Goal: Transaction & Acquisition: Purchase product/service

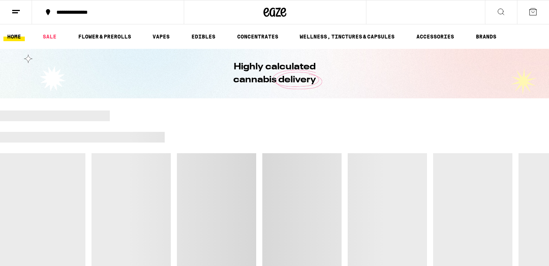
click at [98, 8] on button "**********" at bounding box center [108, 12] width 152 height 23
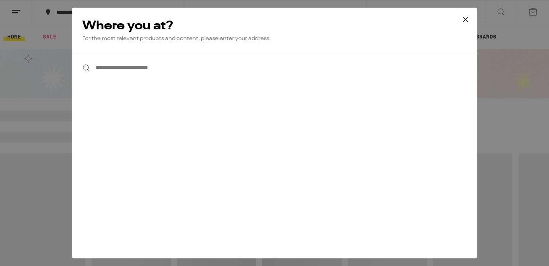
click at [130, 66] on input "**********" at bounding box center [275, 67] width 406 height 29
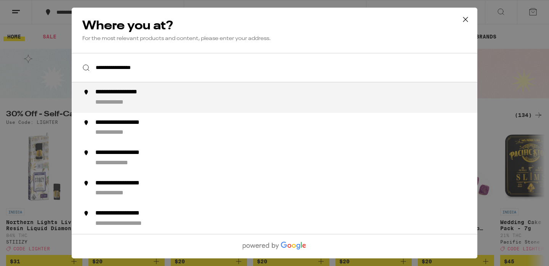
click at [132, 105] on div "**********" at bounding box center [118, 103] width 47 height 8
type input "**********"
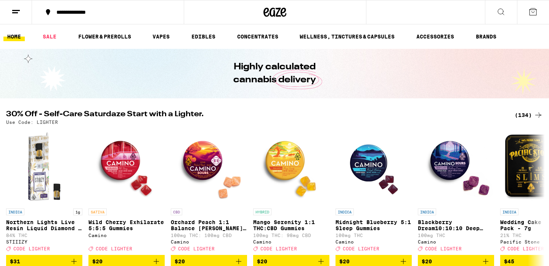
click at [531, 114] on div "(134)" at bounding box center [529, 115] width 28 height 9
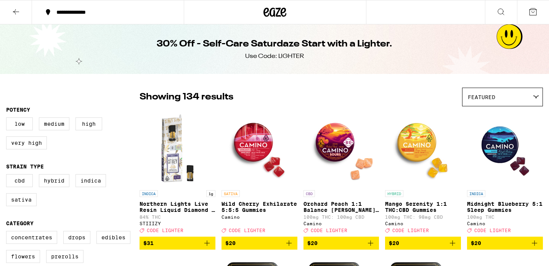
click at [495, 93] on div "Featured" at bounding box center [502, 97] width 80 height 18
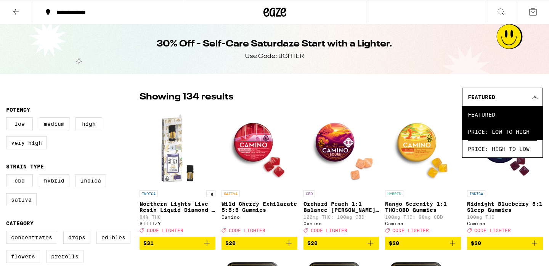
click at [511, 133] on span "Price: Low to High" at bounding box center [502, 131] width 69 height 17
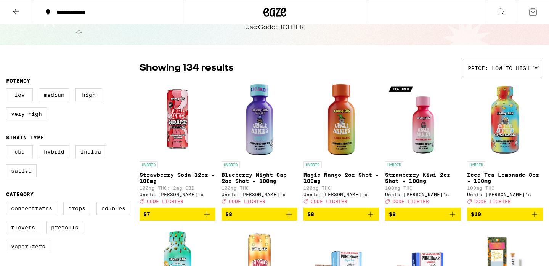
scroll to position [55, 0]
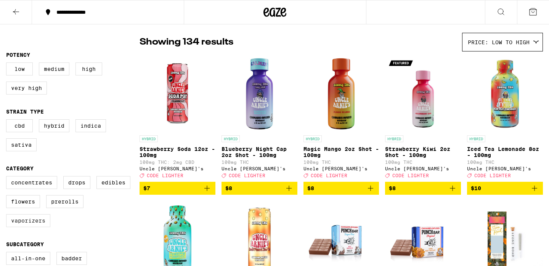
click at [32, 227] on label "Vaporizers" at bounding box center [28, 220] width 44 height 13
click at [8, 178] on input "Vaporizers" at bounding box center [8, 177] width 0 height 0
checkbox input "true"
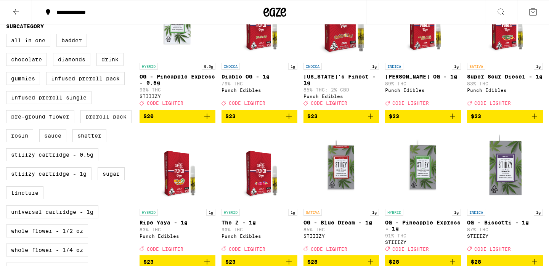
scroll to position [276, 0]
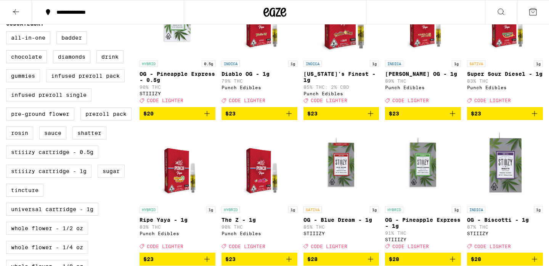
click at [454, 118] on icon "Add to bag" at bounding box center [452, 113] width 9 height 9
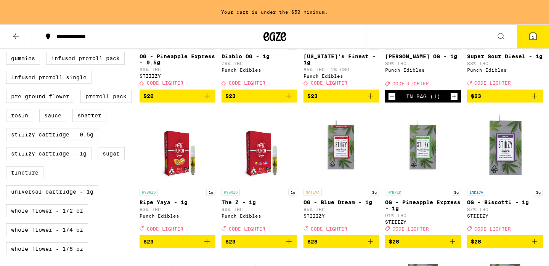
scroll to position [331, 0]
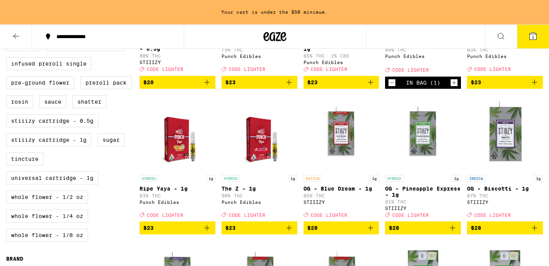
click at [208, 232] on icon "Add to bag" at bounding box center [206, 227] width 9 height 9
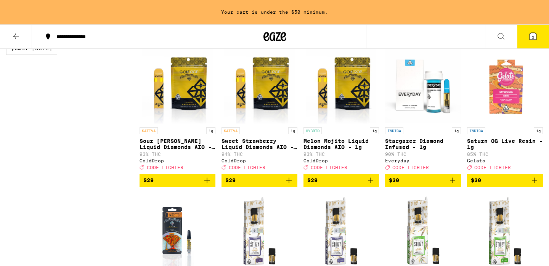
scroll to position [667, 0]
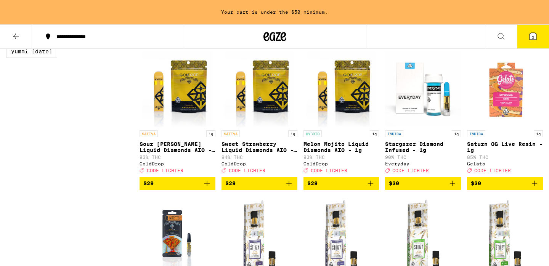
click at [371, 188] on icon "Add to bag" at bounding box center [370, 183] width 9 height 9
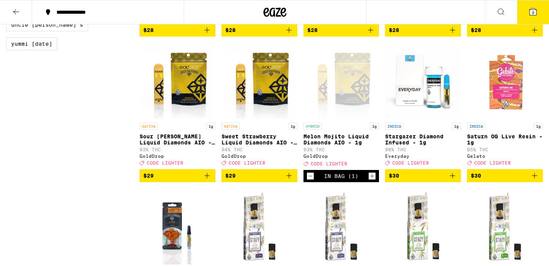
scroll to position [659, 0]
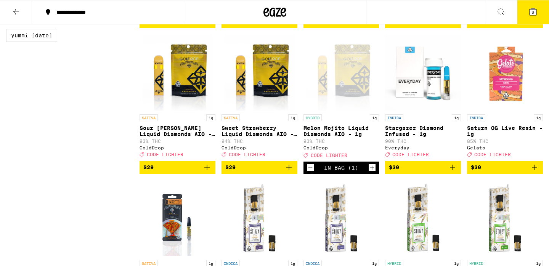
click at [183, 97] on img "Open page for Sour Tangie Liquid Diamonds AIO - 1g from GoldDrop" at bounding box center [177, 72] width 71 height 76
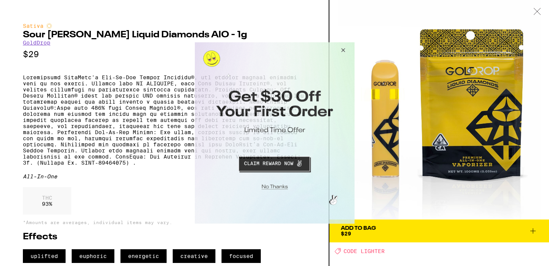
click at [342, 52] on button "Close Modal" at bounding box center [341, 51] width 21 height 18
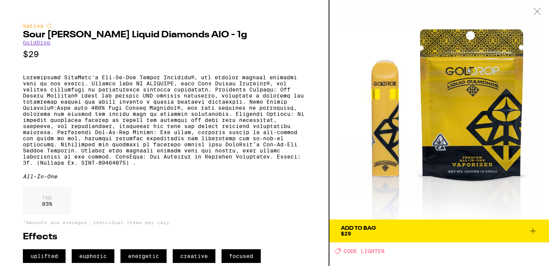
click at [535, 11] on icon at bounding box center [537, 11] width 8 height 7
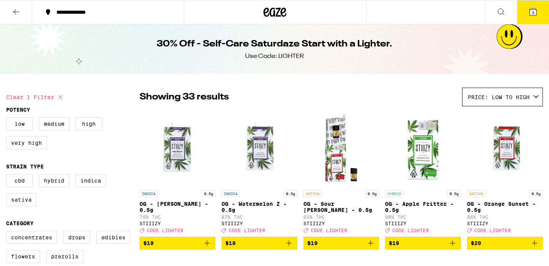
click at [533, 10] on span "3" at bounding box center [533, 12] width 2 height 5
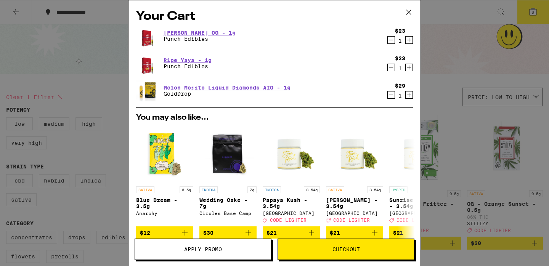
click at [407, 9] on icon at bounding box center [408, 11] width 11 height 11
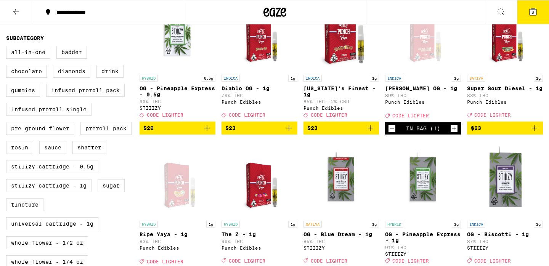
scroll to position [258, 0]
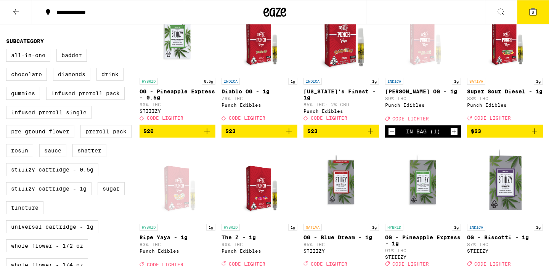
click at [511, 54] on img "Open page for Super Sour Diesel - 1g from Punch Edibles" at bounding box center [504, 36] width 59 height 76
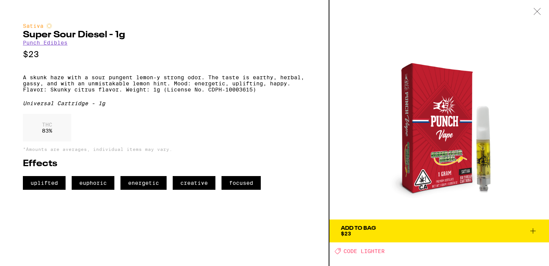
click at [538, 10] on icon at bounding box center [537, 11] width 6 height 6
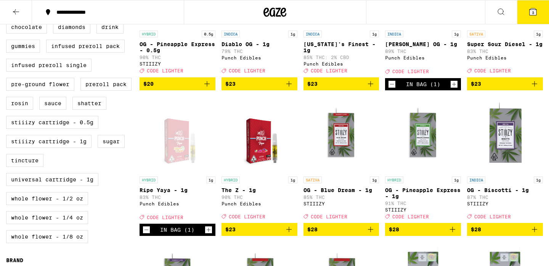
scroll to position [306, 0]
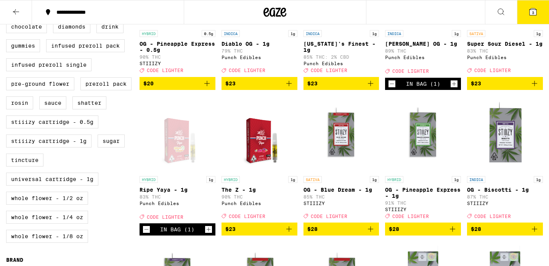
click at [258, 159] on img "Open page for The Z - 1g from Punch Edibles" at bounding box center [259, 134] width 59 height 76
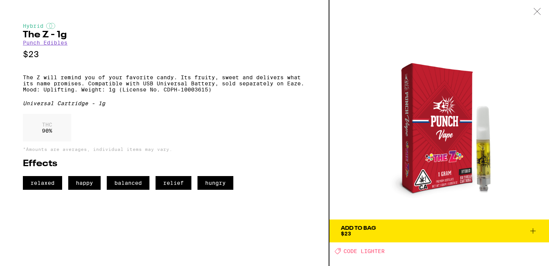
click at [534, 13] on icon at bounding box center [537, 11] width 8 height 7
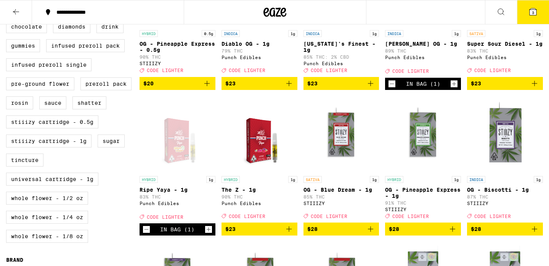
click at [170, 154] on div "Open page for Ripe Yaya - 1g from Punch Edibles" at bounding box center [177, 134] width 59 height 76
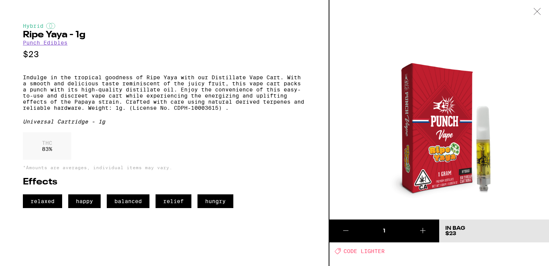
click at [541, 10] on div at bounding box center [537, 12] width 24 height 24
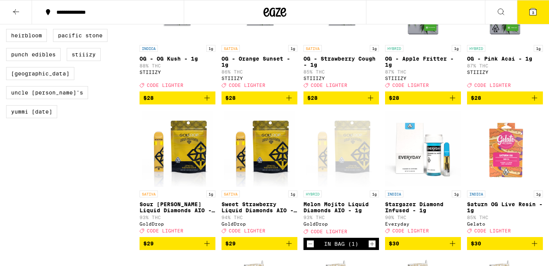
scroll to position [596, 0]
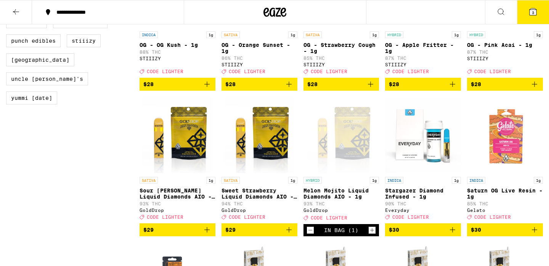
click at [531, 18] on button "3" at bounding box center [533, 12] width 32 height 24
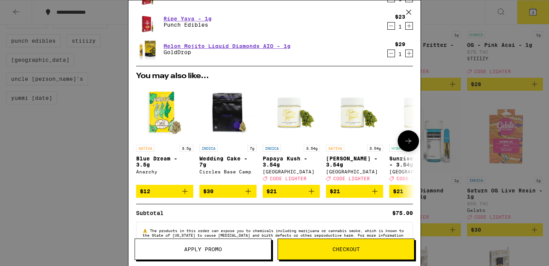
scroll to position [66, 0]
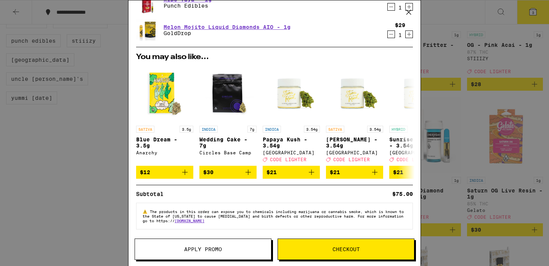
click at [192, 251] on span "Apply Promo" at bounding box center [203, 249] width 38 height 5
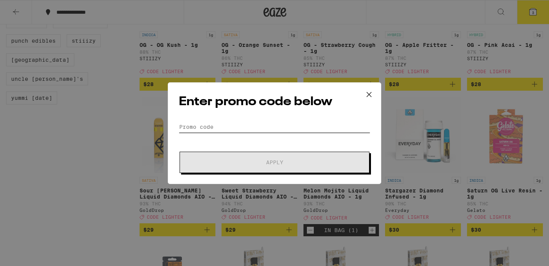
click at [228, 127] on input "Promo Code" at bounding box center [274, 126] width 191 height 11
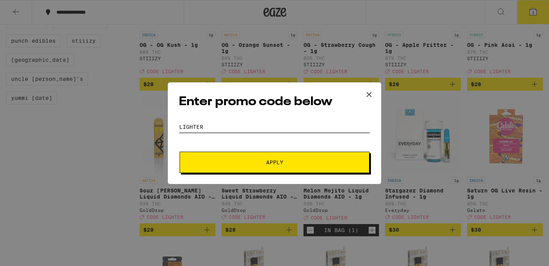
type input "lighter"
click at [180, 152] on button "Apply" at bounding box center [275, 162] width 190 height 21
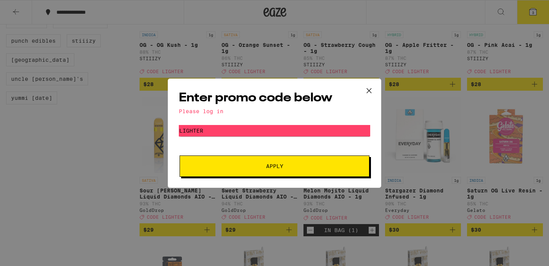
click at [256, 162] on button "Apply" at bounding box center [275, 165] width 190 height 21
click at [370, 88] on icon at bounding box center [368, 90] width 11 height 11
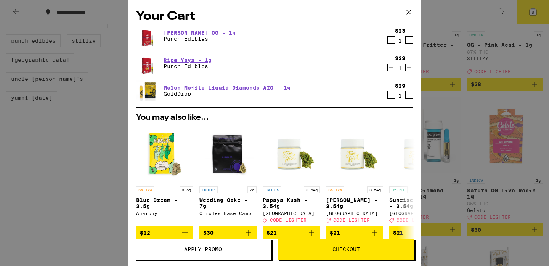
click at [65, 20] on div "Your Cart [PERSON_NAME] OG - 1g Punch Edibles $23 1 Ripe Yaya - 1g Punch Edible…" at bounding box center [274, 133] width 549 height 266
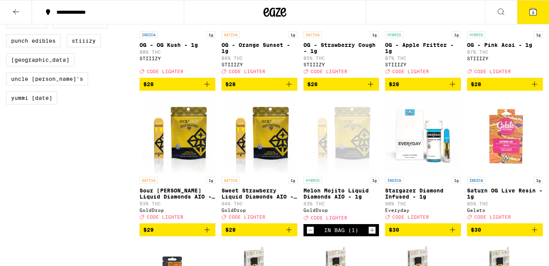
click at [16, 11] on icon at bounding box center [15, 11] width 9 height 9
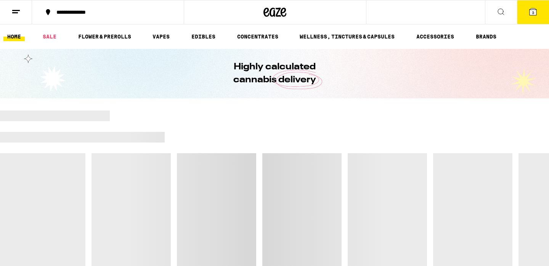
click at [20, 10] on icon at bounding box center [15, 11] width 9 height 9
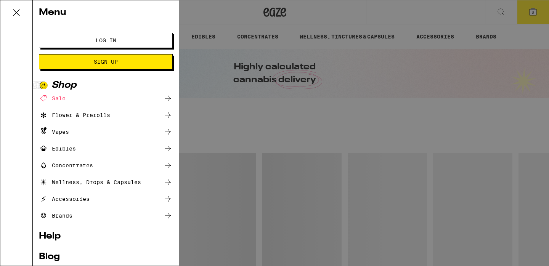
click at [89, 35] on button "Log In" at bounding box center [106, 40] width 134 height 15
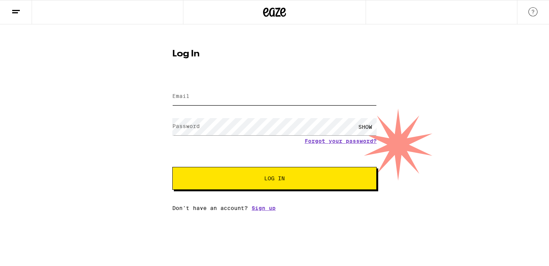
type input "[EMAIL_ADDRESS][DOMAIN_NAME]"
click at [189, 99] on input "[EMAIL_ADDRESS][DOMAIN_NAME]" at bounding box center [274, 96] width 204 height 17
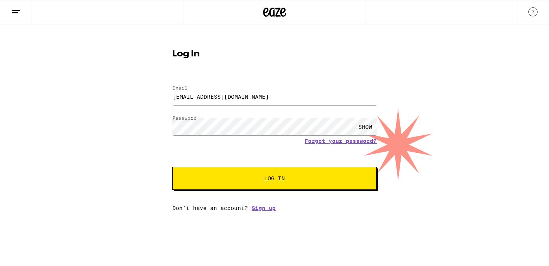
click at [372, 126] on div "SHOW" at bounding box center [365, 126] width 23 height 17
click at [272, 179] on span "Log In" at bounding box center [274, 178] width 21 height 5
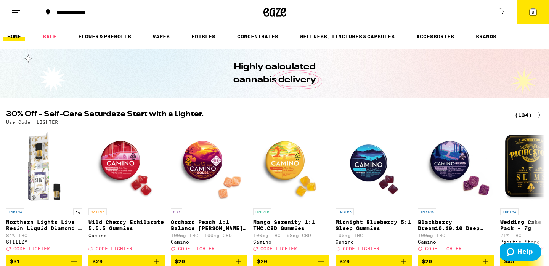
click at [539, 12] on button "3" at bounding box center [533, 12] width 32 height 24
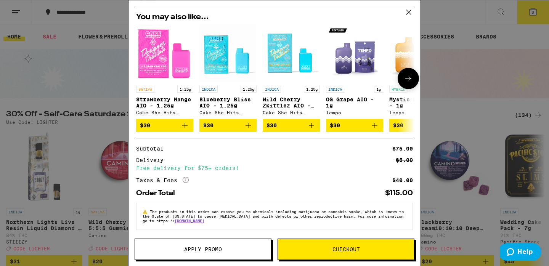
scroll to position [104, 0]
click at [180, 242] on button "Apply Promo" at bounding box center [203, 249] width 137 height 21
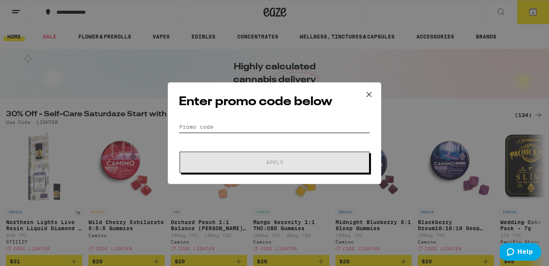
click at [191, 127] on input "Promo Code" at bounding box center [274, 126] width 191 height 11
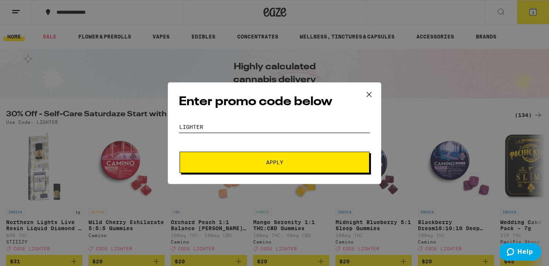
type input "lighter"
click at [180, 152] on button "Apply" at bounding box center [275, 162] width 190 height 21
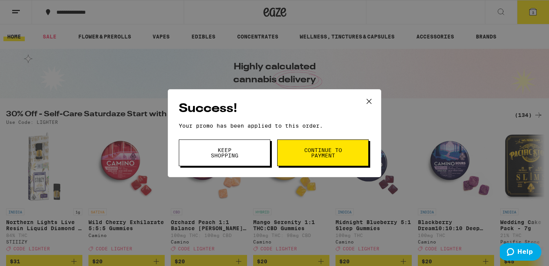
click at [393, 94] on div "Success! Your promo has been applied to this order. Promo Code lighter Keep Sho…" at bounding box center [274, 133] width 549 height 266
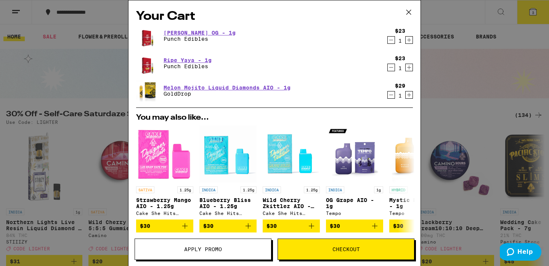
click at [463, 52] on div "Your Cart [PERSON_NAME] OG - 1g Punch Edibles $23 1 Ripe Yaya - 1g Punch Edible…" at bounding box center [274, 133] width 549 height 266
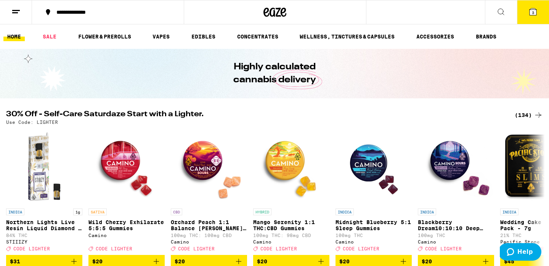
click at [524, 115] on div "(134)" at bounding box center [529, 115] width 28 height 9
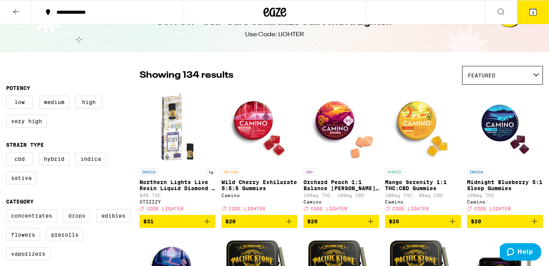
scroll to position [24, 0]
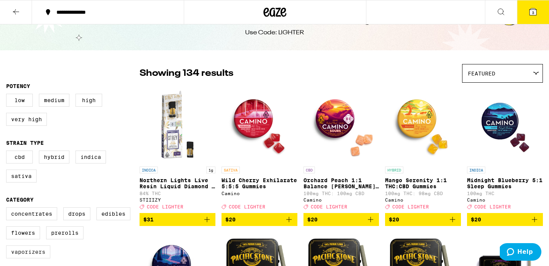
click at [32, 258] on label "Vaporizers" at bounding box center [28, 251] width 44 height 13
click at [8, 209] on input "Vaporizers" at bounding box center [8, 208] width 0 height 0
checkbox input "true"
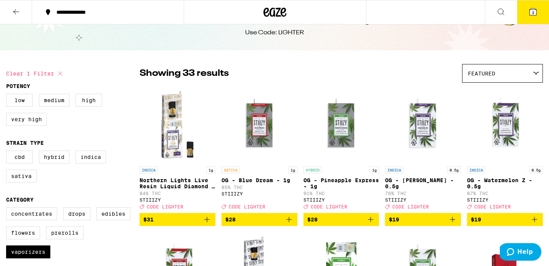
click at [491, 74] on span "Featured" at bounding box center [481, 74] width 27 height 6
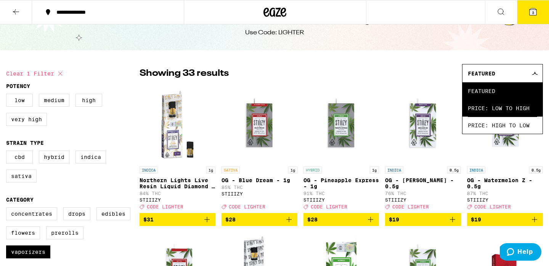
click at [490, 107] on span "Price: Low to High" at bounding box center [502, 107] width 69 height 17
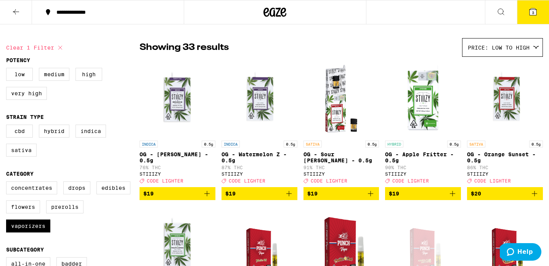
scroll to position [55, 0]
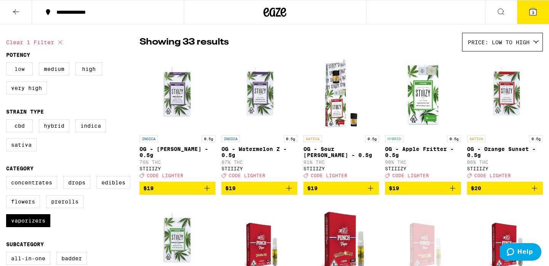
click at [26, 69] on label "Low" at bounding box center [19, 69] width 27 height 13
click at [8, 64] on input "Low" at bounding box center [8, 64] width 0 height 0
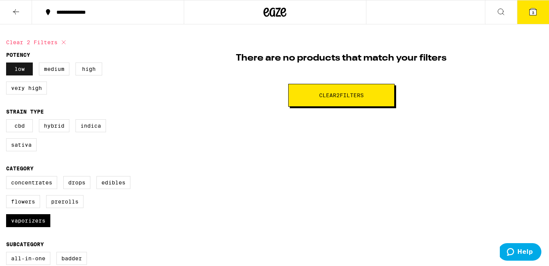
click at [25, 69] on label "Low" at bounding box center [19, 69] width 27 height 13
click at [8, 64] on input "Low" at bounding box center [8, 64] width 0 height 0
checkbox input "false"
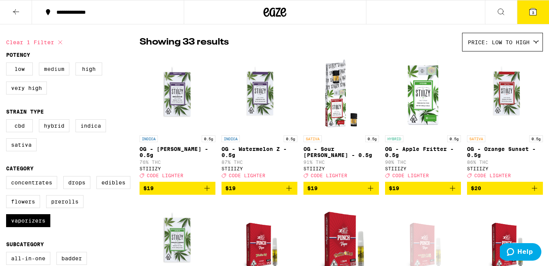
click at [45, 69] on label "Medium" at bounding box center [54, 69] width 30 height 13
click at [8, 64] on input "Medium" at bounding box center [8, 64] width 0 height 0
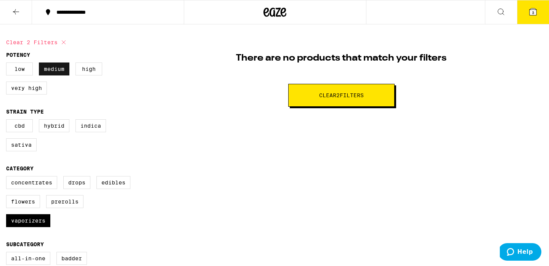
click at [45, 69] on label "Medium" at bounding box center [54, 69] width 30 height 13
click at [8, 64] on input "Medium" at bounding box center [8, 64] width 0 height 0
checkbox input "false"
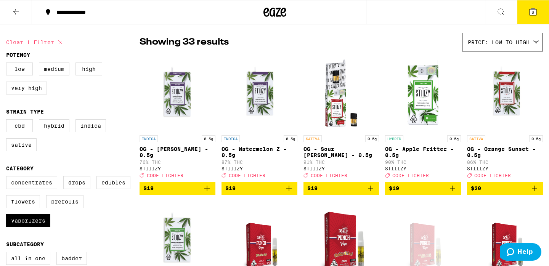
click at [38, 90] on label "Very High" at bounding box center [26, 88] width 41 height 13
click at [8, 64] on input "Very High" at bounding box center [8, 64] width 0 height 0
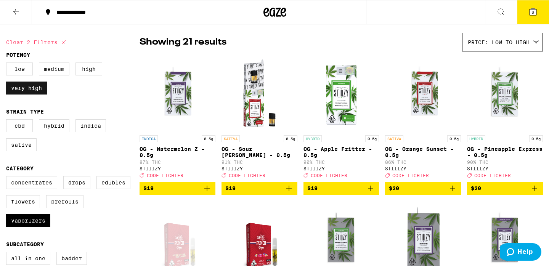
click at [38, 90] on label "Very High" at bounding box center [26, 88] width 41 height 13
click at [8, 64] on input "Very High" at bounding box center [8, 64] width 0 height 0
checkbox input "false"
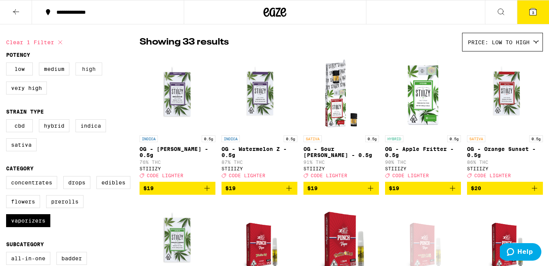
click at [91, 70] on label "High" at bounding box center [88, 69] width 27 height 13
click at [8, 64] on input "High" at bounding box center [8, 64] width 0 height 0
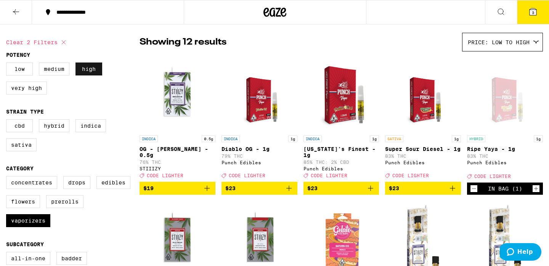
click at [91, 70] on label "High" at bounding box center [88, 69] width 27 height 13
click at [8, 64] on input "High" at bounding box center [8, 64] width 0 height 0
checkbox input "false"
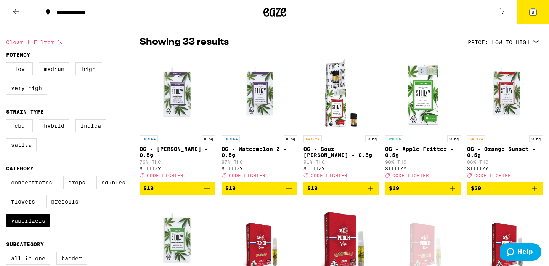
click at [20, 93] on label "Very High" at bounding box center [26, 88] width 41 height 13
click at [8, 64] on input "Very High" at bounding box center [8, 64] width 0 height 0
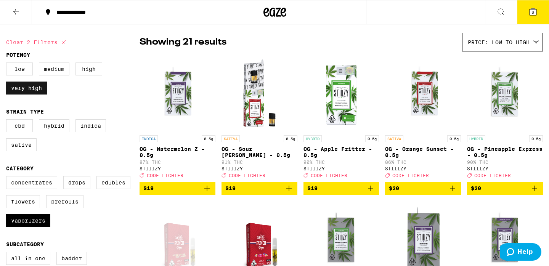
click at [20, 93] on label "Very High" at bounding box center [26, 88] width 41 height 13
click at [8, 64] on input "Very High" at bounding box center [8, 64] width 0 height 0
checkbox input "false"
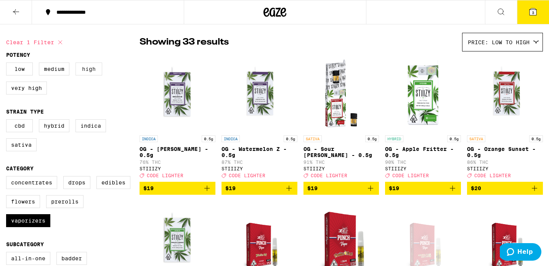
click at [84, 68] on label "High" at bounding box center [88, 69] width 27 height 13
click at [8, 64] on input "High" at bounding box center [8, 64] width 0 height 0
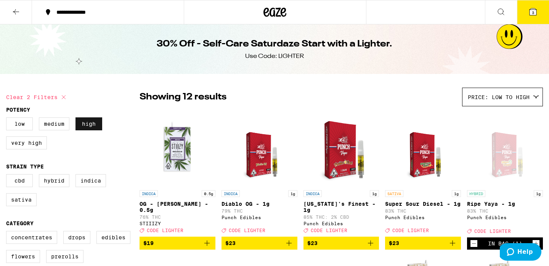
click at [88, 127] on label "High" at bounding box center [88, 123] width 27 height 13
click at [8, 119] on input "High" at bounding box center [8, 119] width 0 height 0
checkbox input "false"
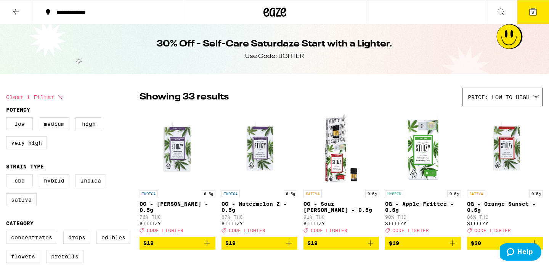
click at [535, 10] on icon at bounding box center [532, 11] width 7 height 7
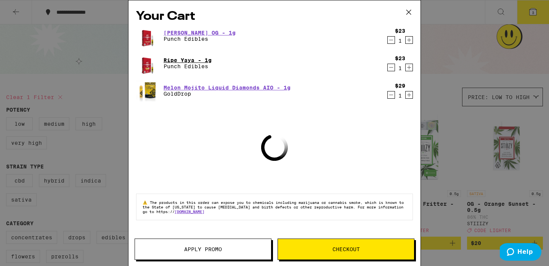
click at [172, 59] on link "Ripe Yaya - 1g" at bounding box center [187, 60] width 48 height 6
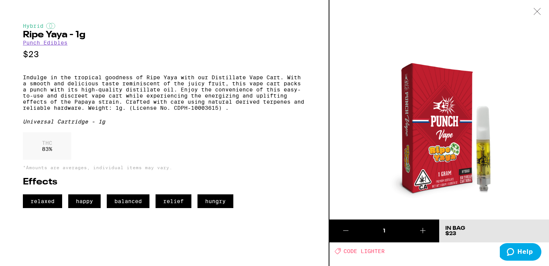
click at [535, 10] on icon at bounding box center [537, 11] width 8 height 7
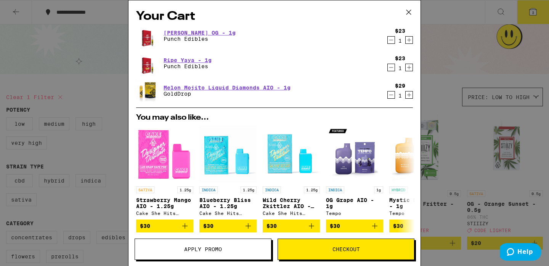
click at [64, 51] on div "Your Cart [PERSON_NAME] OG - 1g Punch Edibles $23 1 Ripe Yaya - 1g Punch Edible…" at bounding box center [274, 133] width 549 height 266
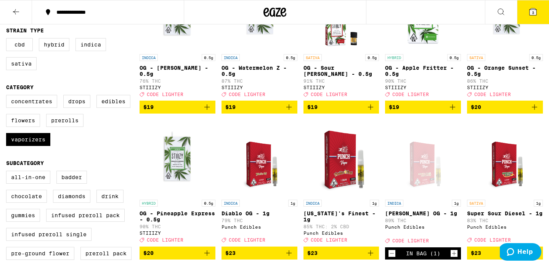
scroll to position [181, 0]
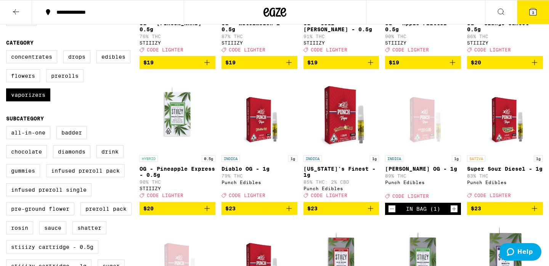
click at [343, 143] on img "Open page for Florida's Finest - 1g from Punch Edibles" at bounding box center [341, 113] width 76 height 76
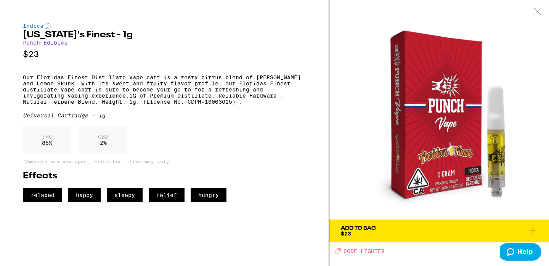
click at [538, 13] on icon at bounding box center [537, 11] width 8 height 7
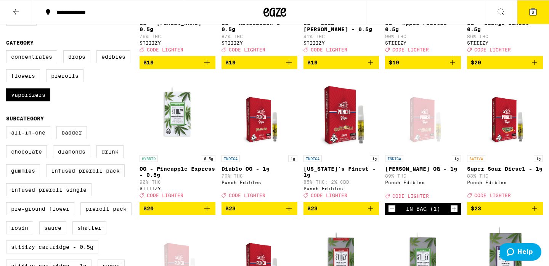
click at [419, 118] on div "Open page for King Louie XII OG - 1g from Punch Edibles" at bounding box center [422, 113] width 59 height 76
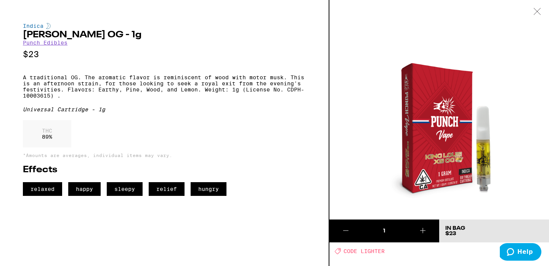
click at [534, 14] on icon at bounding box center [537, 11] width 6 height 6
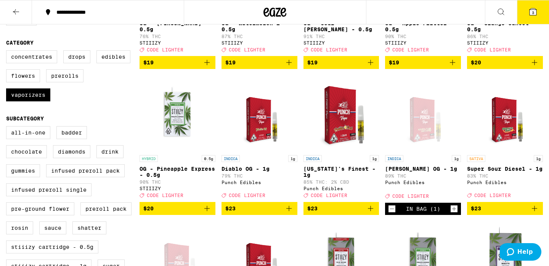
click at [333, 138] on img "Open page for Florida's Finest - 1g from Punch Edibles" at bounding box center [341, 113] width 76 height 76
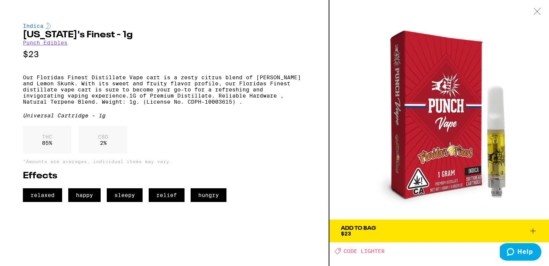
click at [538, 13] on icon at bounding box center [537, 11] width 6 height 6
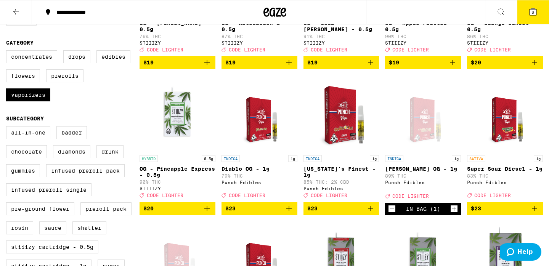
click at [256, 138] on img "Open page for Diablo OG - 1g from Punch Edibles" at bounding box center [259, 113] width 59 height 76
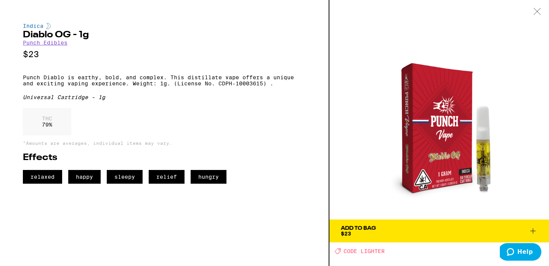
click at [534, 8] on icon at bounding box center [537, 11] width 8 height 7
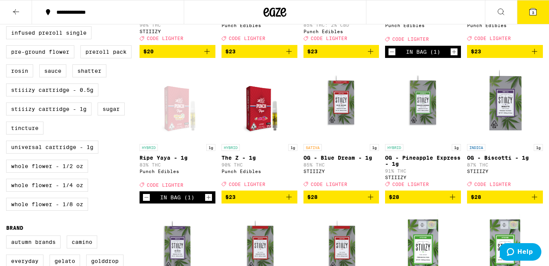
scroll to position [351, 0]
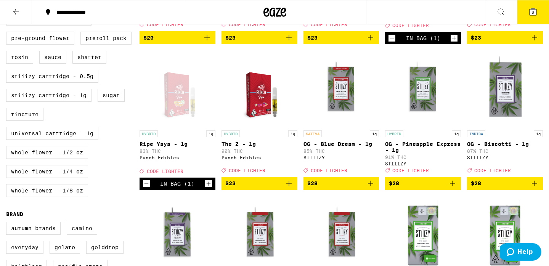
click at [250, 111] on img "Open page for The Z - 1g from Punch Edibles" at bounding box center [259, 88] width 59 height 76
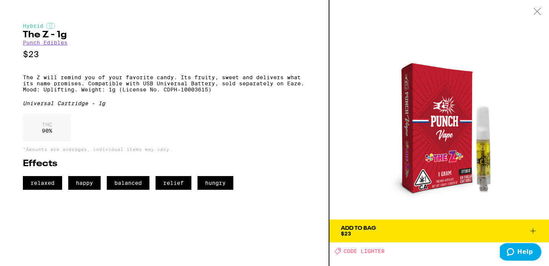
click at [539, 12] on icon at bounding box center [537, 11] width 8 height 7
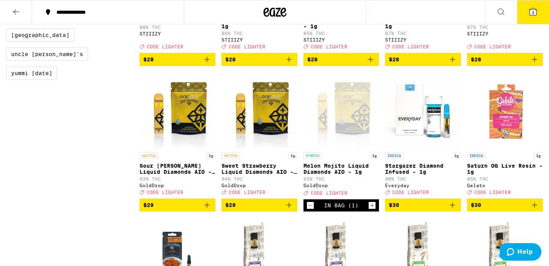
scroll to position [631, 0]
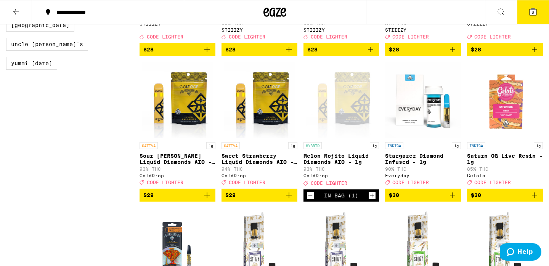
click at [257, 123] on img "Open page for Sweet Strawberry Liquid Diamonds AIO - 1g from GoldDrop" at bounding box center [259, 100] width 71 height 76
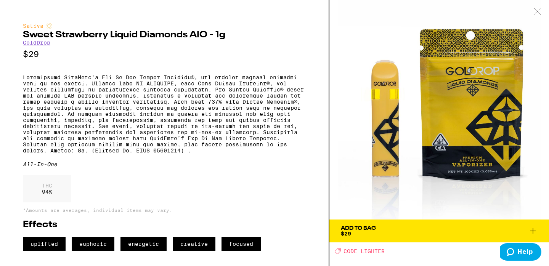
click at [537, 10] on icon at bounding box center [537, 11] width 8 height 7
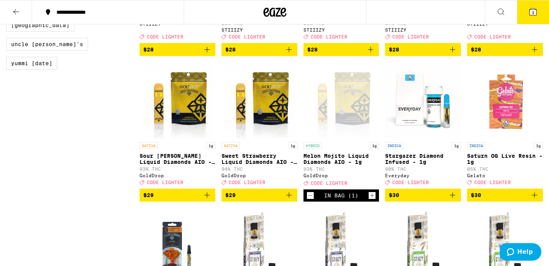
click at [535, 10] on icon at bounding box center [532, 11] width 7 height 7
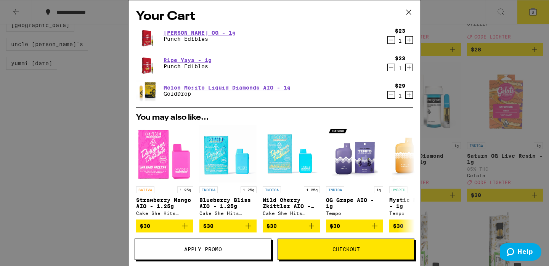
click at [460, 95] on div "Your Cart [PERSON_NAME] OG - 1g Punch Edibles $23 1 Ripe Yaya - 1g Punch Edible…" at bounding box center [274, 133] width 549 height 266
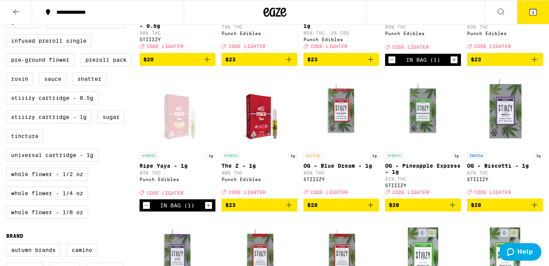
scroll to position [331, 0]
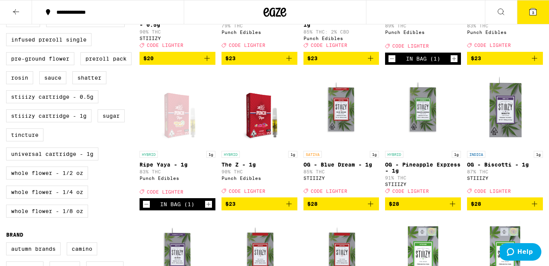
click at [147, 209] on icon "Decrement" at bounding box center [146, 204] width 7 height 9
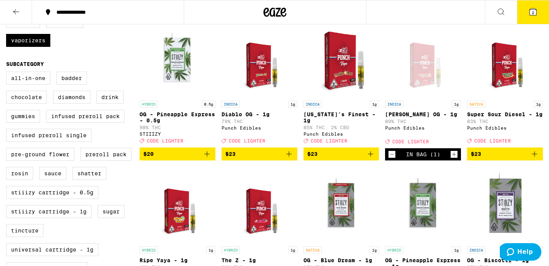
scroll to position [242, 0]
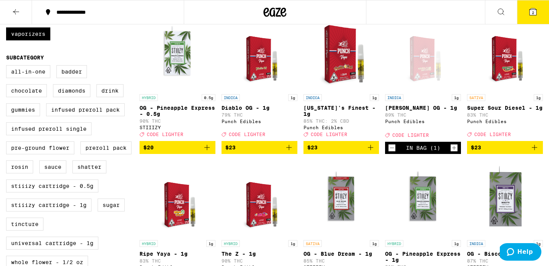
click at [536, 152] on icon "Add to bag" at bounding box center [534, 147] width 9 height 9
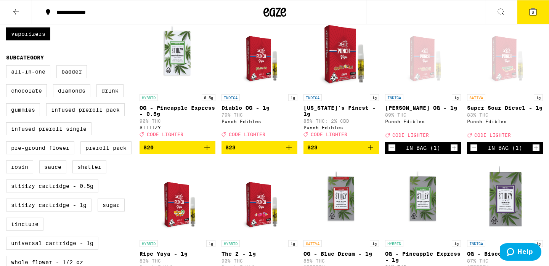
click at [530, 8] on icon at bounding box center [532, 11] width 9 height 9
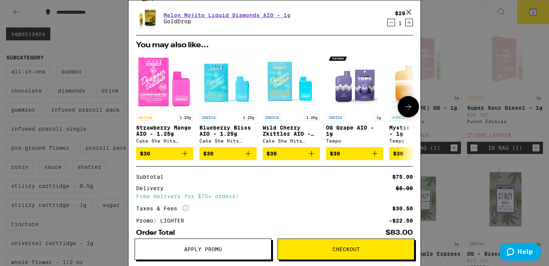
scroll to position [117, 0]
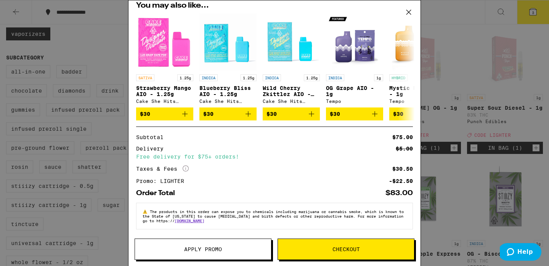
click at [291, 248] on span "Checkout" at bounding box center [346, 249] width 136 height 5
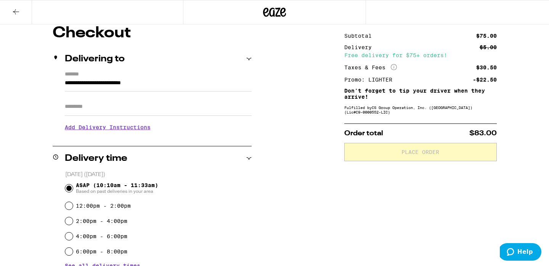
scroll to position [71, 0]
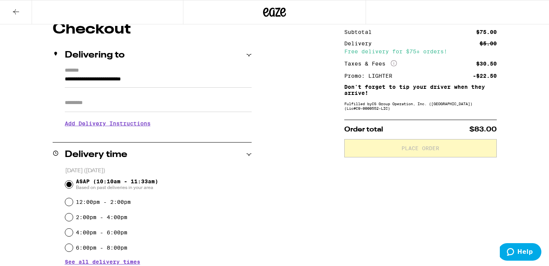
click at [98, 123] on h3 "Add Delivery Instructions" at bounding box center [158, 124] width 187 height 18
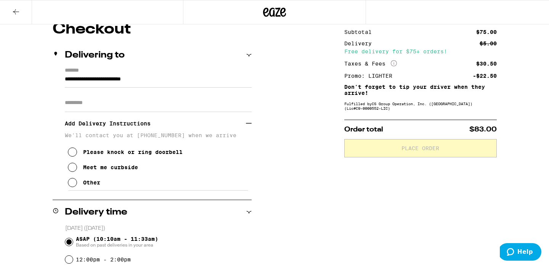
click at [87, 170] on div "Meet me curbside" at bounding box center [110, 167] width 55 height 6
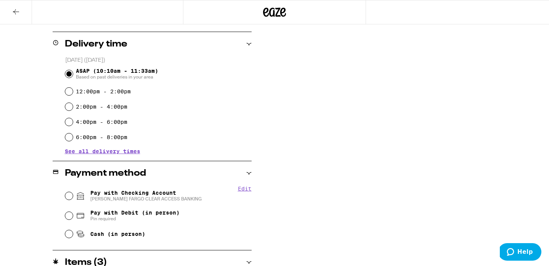
scroll to position [252, 0]
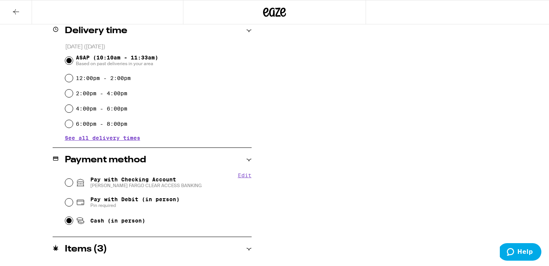
click at [68, 220] on input "Cash (in person)" at bounding box center [69, 221] width 8 height 8
radio input "true"
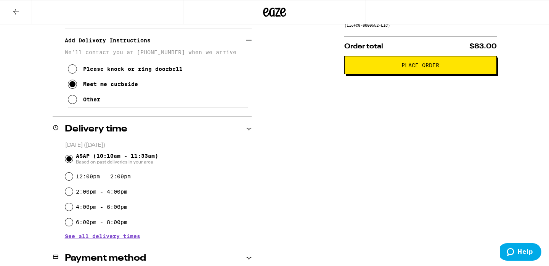
scroll to position [143, 0]
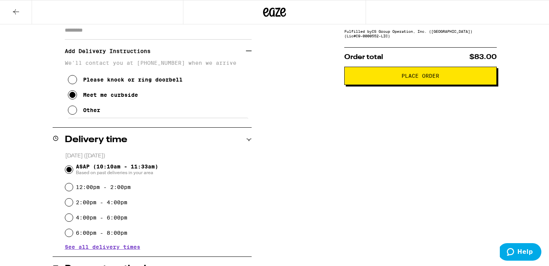
click at [362, 77] on span "Place Order" at bounding box center [420, 75] width 139 height 5
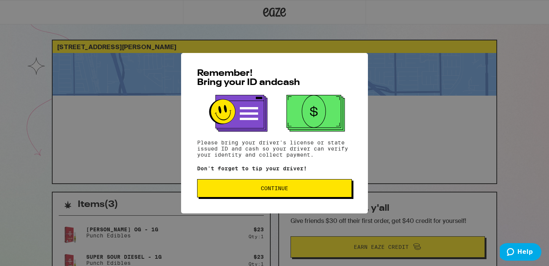
click at [277, 185] on button "Continue" at bounding box center [274, 188] width 155 height 18
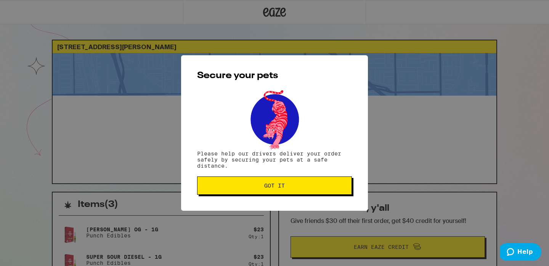
click at [277, 185] on span "Got it" at bounding box center [274, 185] width 21 height 5
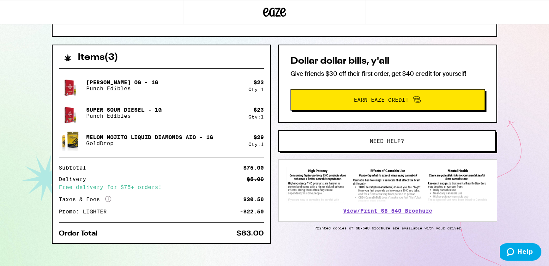
scroll to position [155, 0]
